Goal: Register for event/course

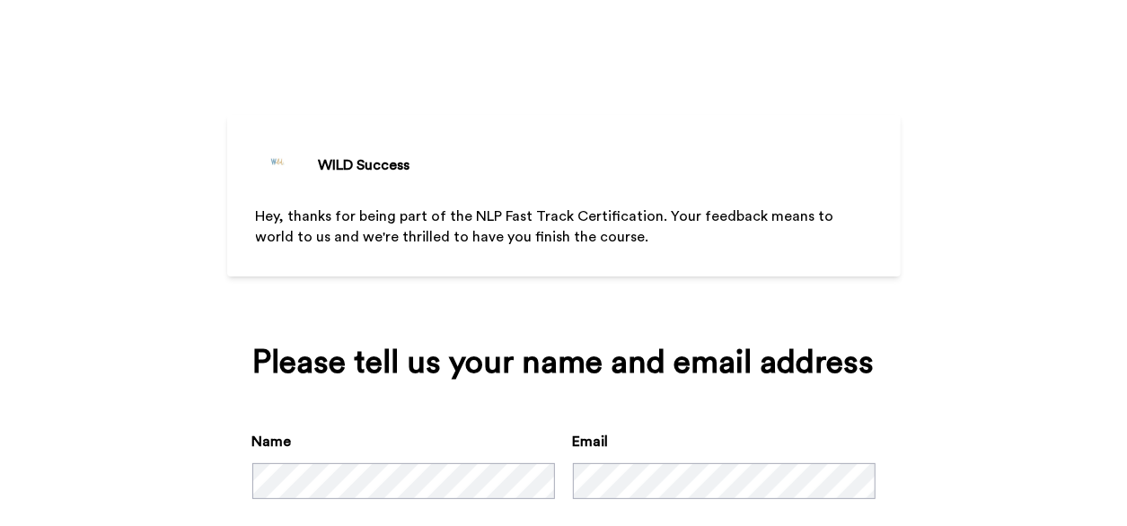
scroll to position [102, 0]
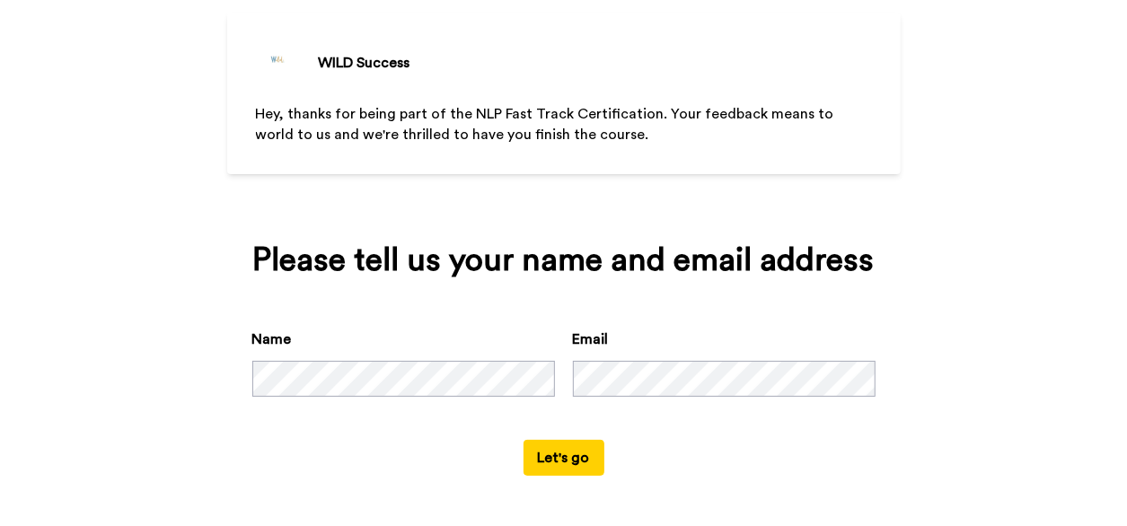
click at [560, 446] on button "Let's go" at bounding box center [563, 458] width 81 height 36
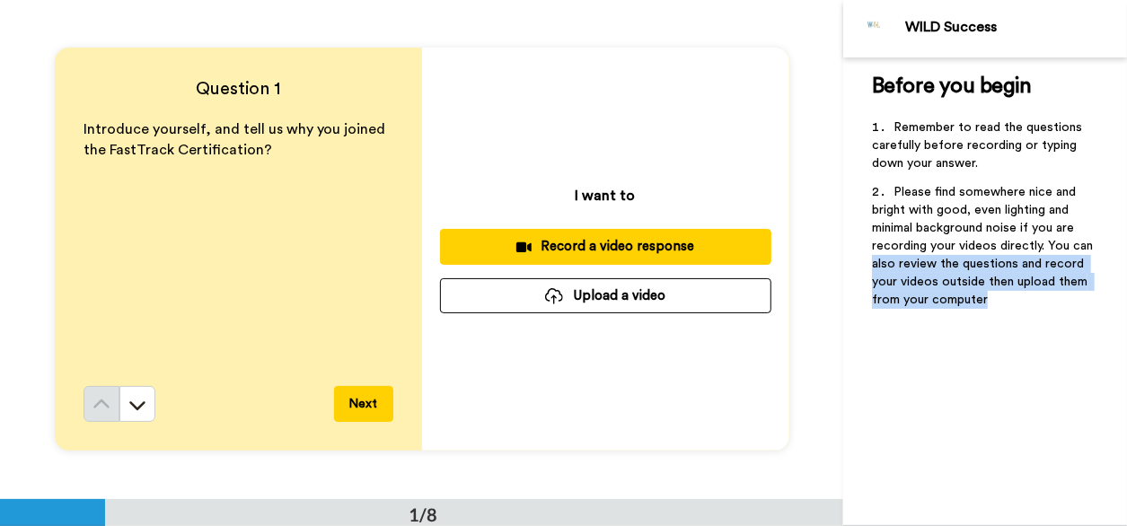
drag, startPoint x: 1126, startPoint y: 252, endPoint x: 1126, endPoint y: 294, distance: 41.3
click at [1126, 294] on html "WILD Success Before you begin ﻿ Remember to read the questions carefully before…" at bounding box center [563, 263] width 1127 height 526
click at [603, 303] on button "Upload a video" at bounding box center [605, 295] width 331 height 35
click at [347, 405] on button "Next" at bounding box center [363, 404] width 59 height 36
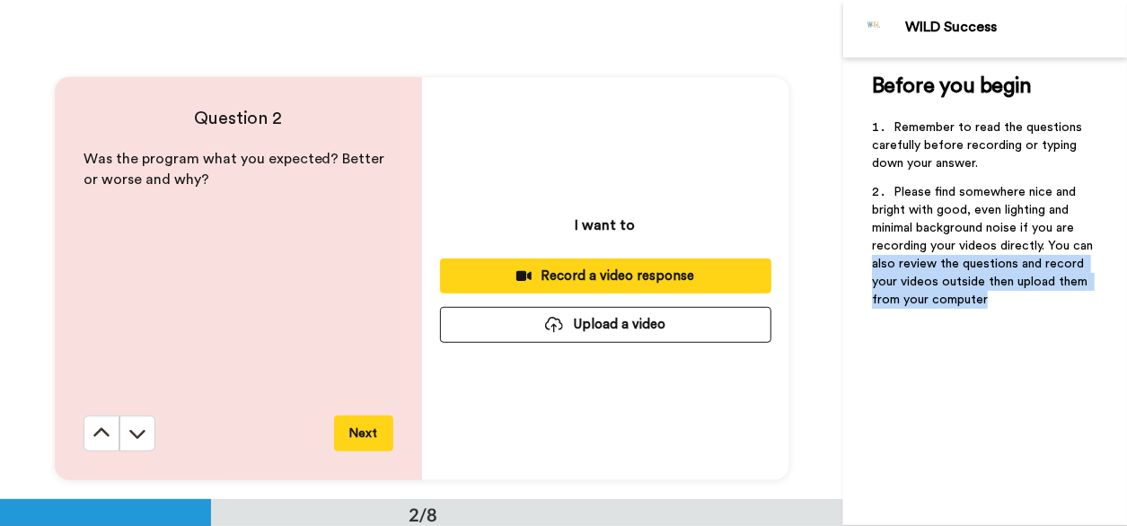
scroll to position [499, 0]
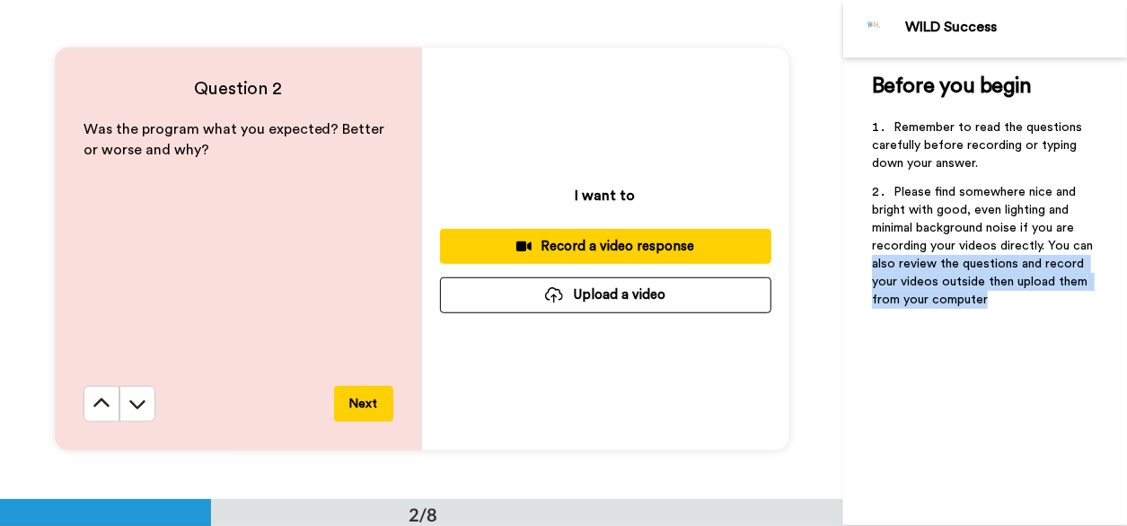
click at [357, 409] on button "Next" at bounding box center [363, 404] width 59 height 36
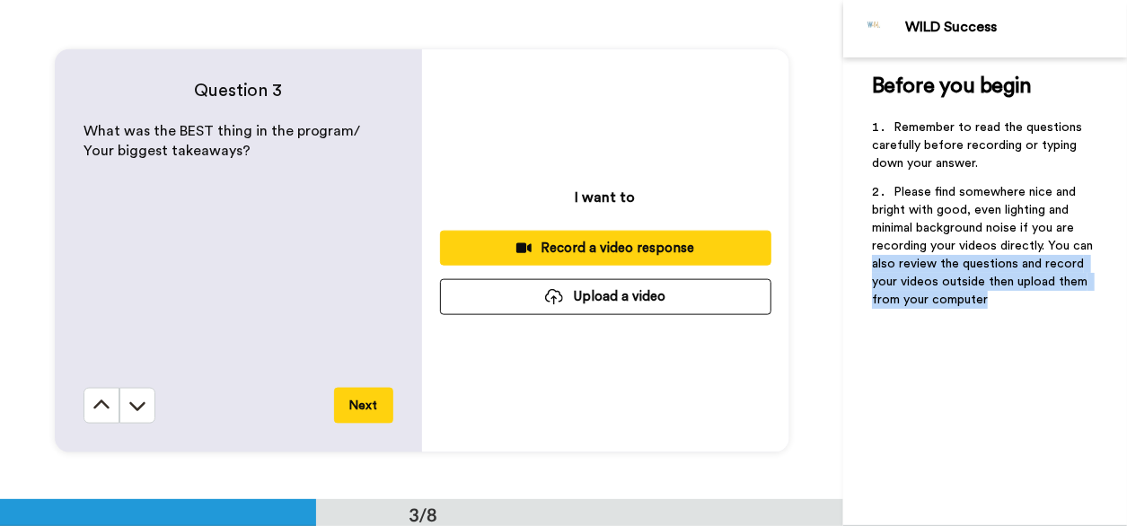
scroll to position [998, 0]
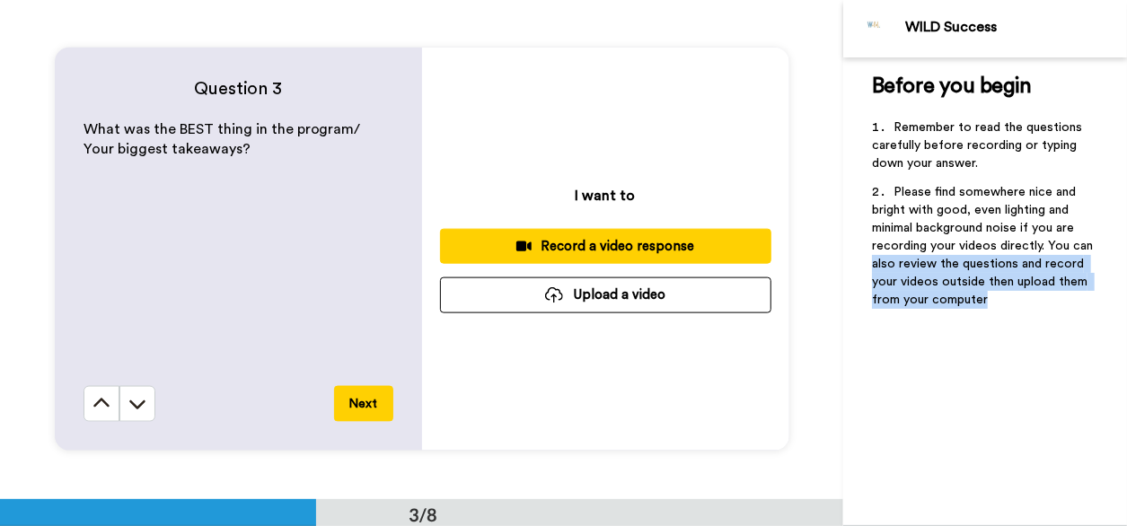
click at [357, 409] on button "Next" at bounding box center [363, 404] width 59 height 36
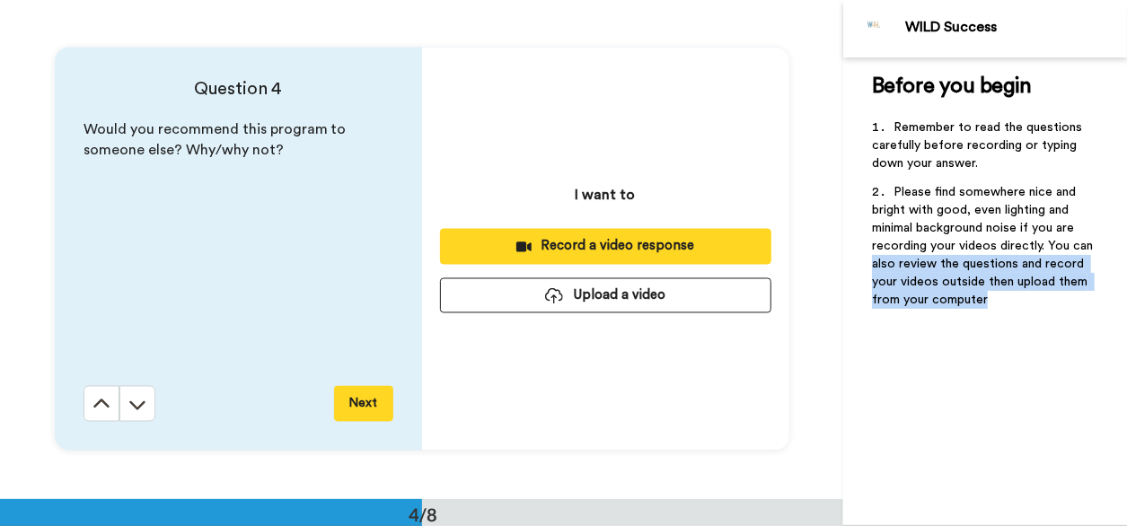
scroll to position [1497, 0]
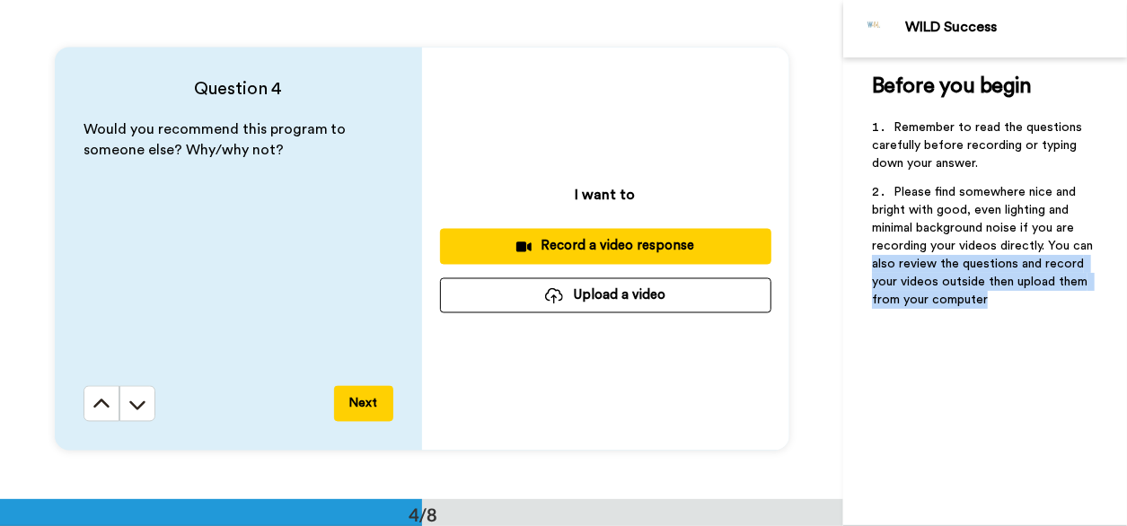
click at [357, 409] on button "Next" at bounding box center [363, 404] width 59 height 36
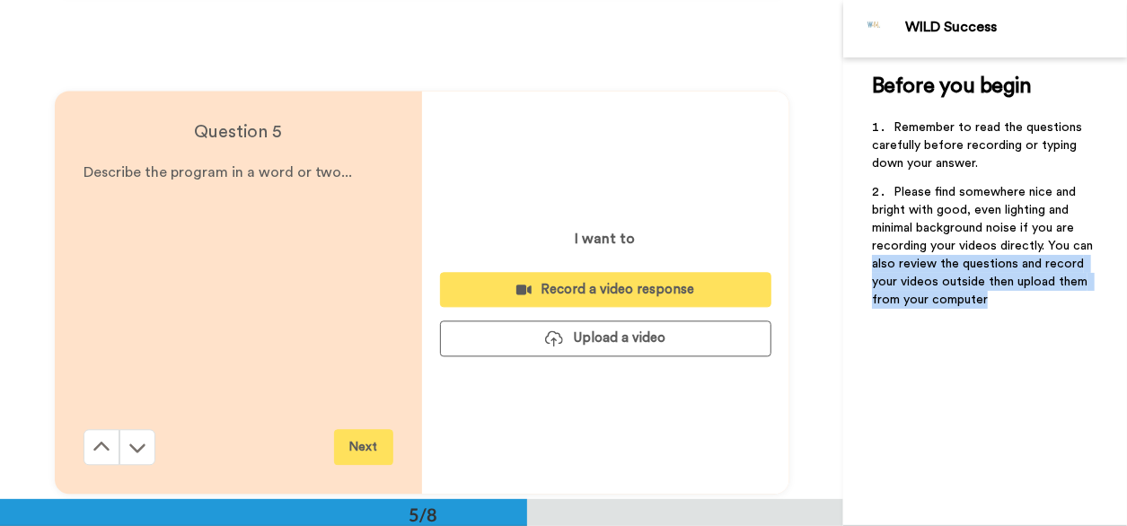
scroll to position [1996, 0]
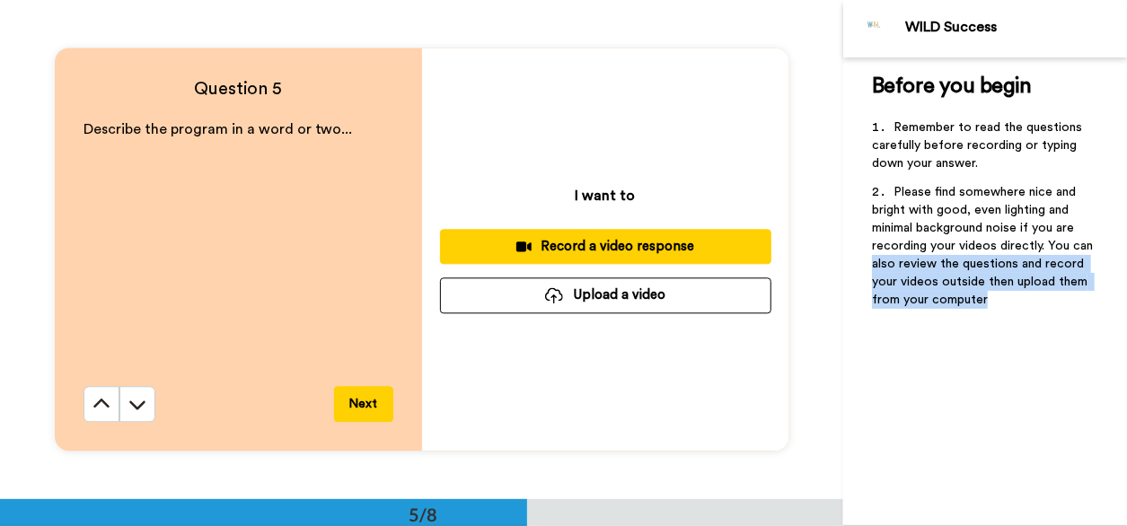
click at [357, 409] on button "Next" at bounding box center [363, 404] width 59 height 36
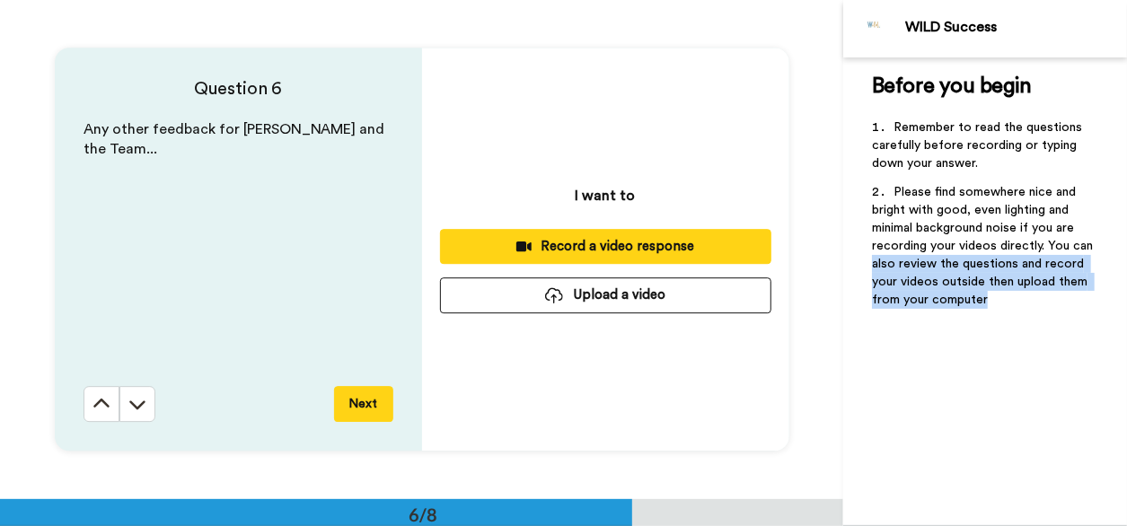
scroll to position [2495, 0]
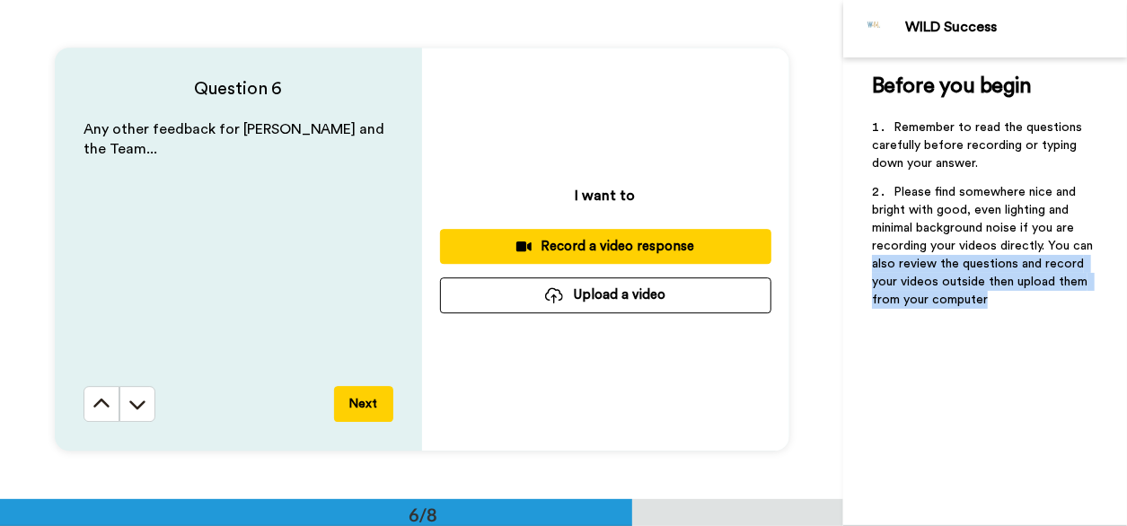
click at [357, 409] on button "Next" at bounding box center [363, 404] width 59 height 36
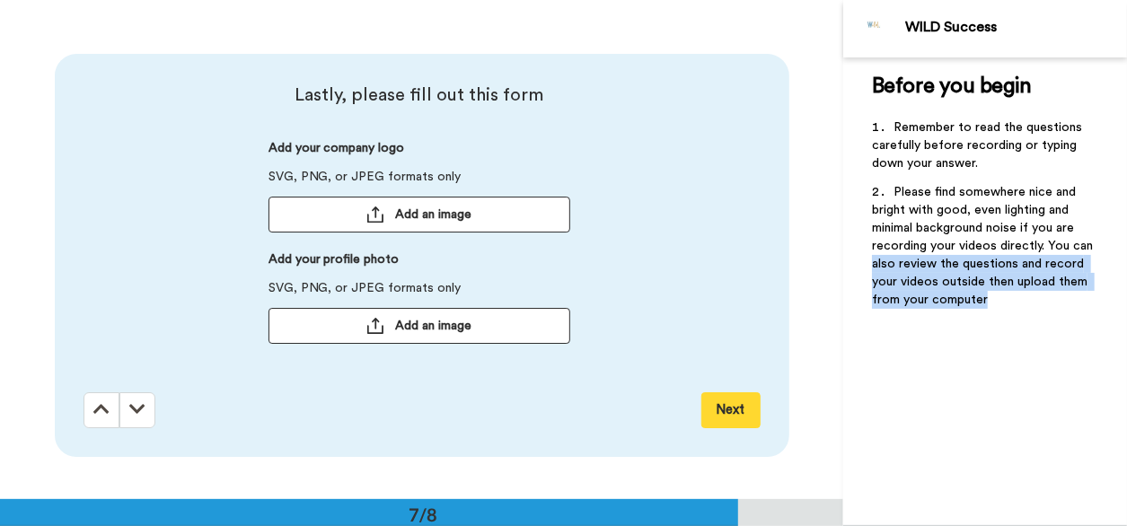
scroll to position [2993, 0]
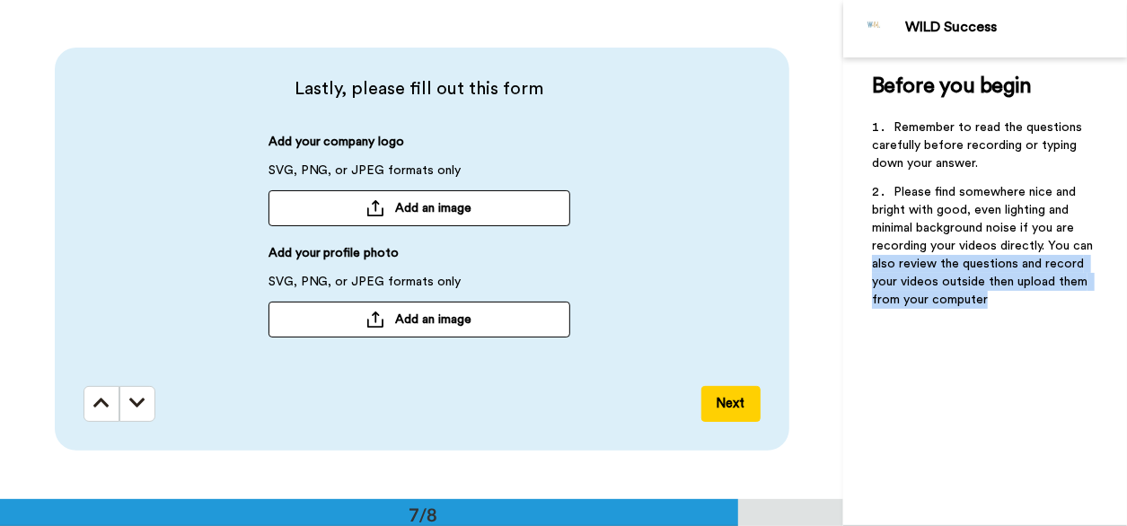
click at [726, 401] on button "Next" at bounding box center [730, 404] width 59 height 36
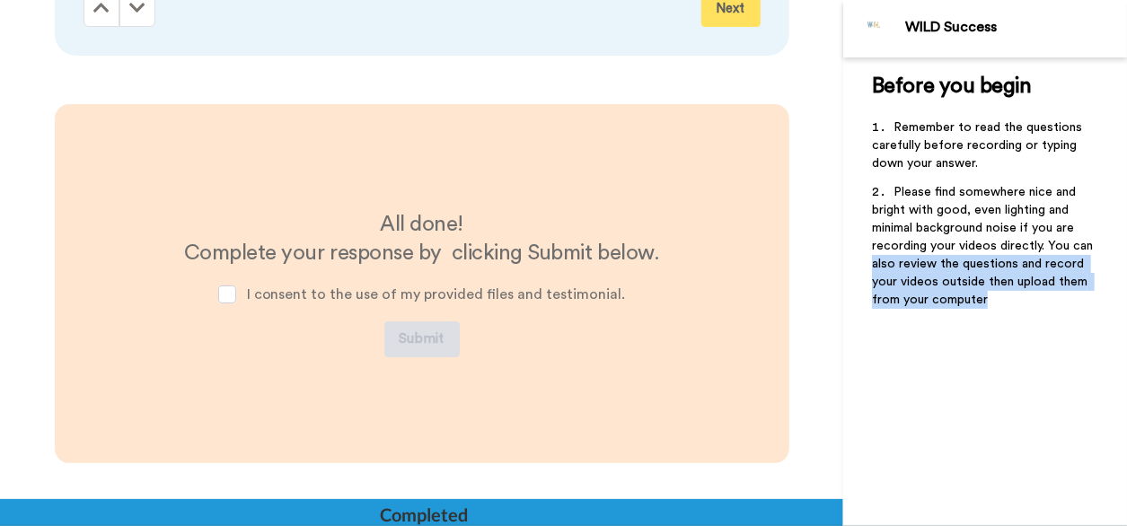
scroll to position [3422, 0]
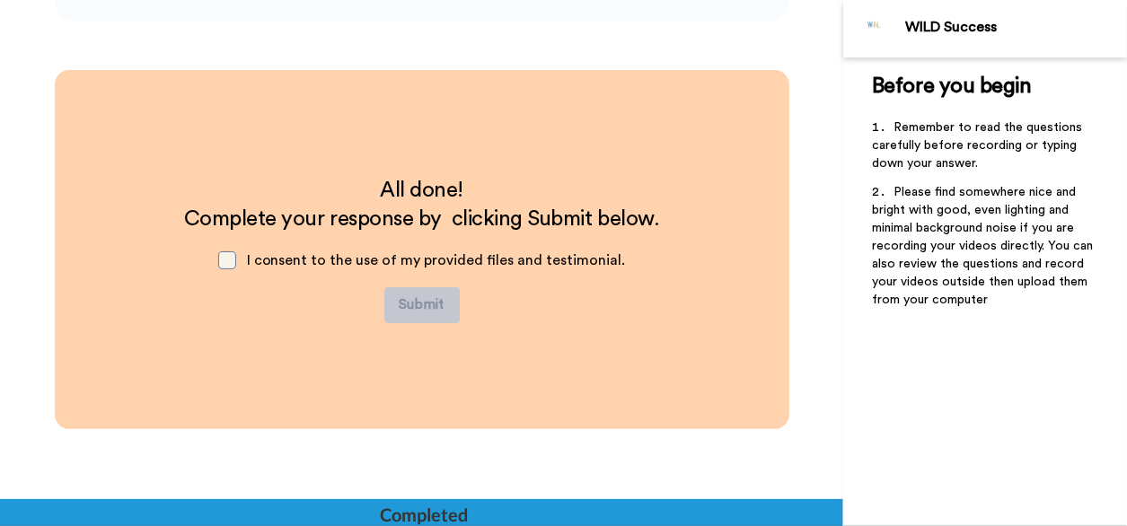
click at [224, 259] on span at bounding box center [227, 260] width 18 height 18
